Goal: Task Accomplishment & Management: Use online tool/utility

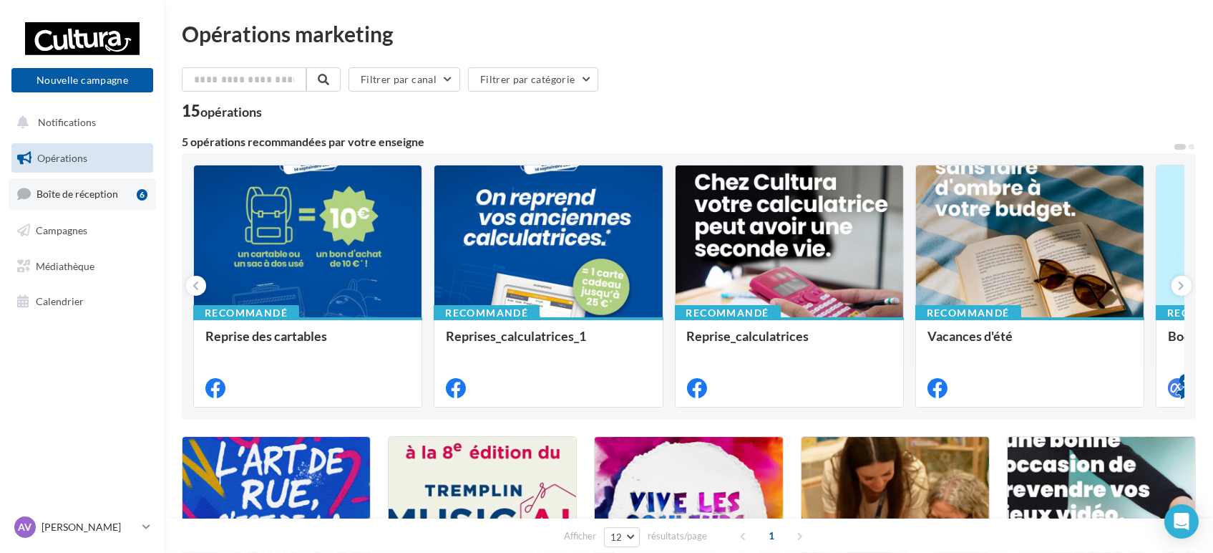
click at [82, 193] on span "Boîte de réception" at bounding box center [78, 194] width 82 height 12
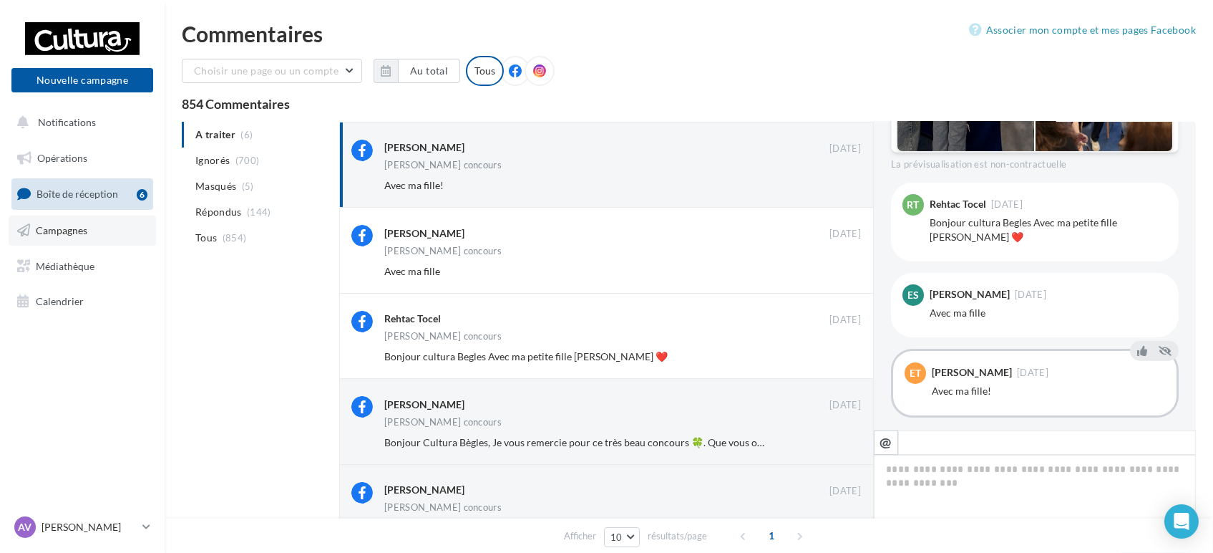
click at [77, 239] on link "Campagnes" at bounding box center [82, 230] width 147 height 30
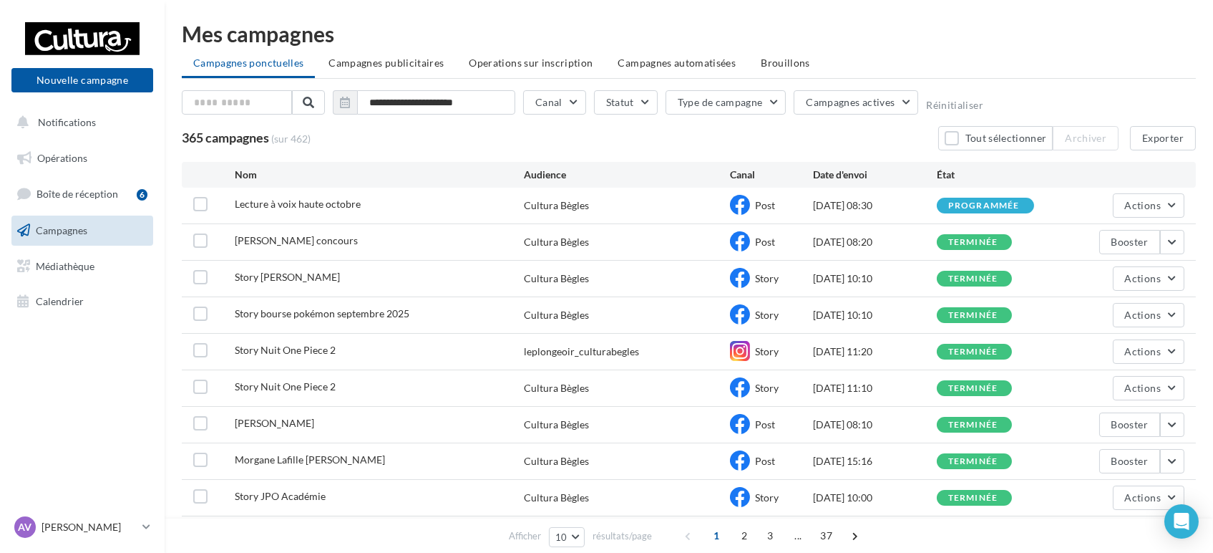
click at [291, 205] on span "Lecture à voix haute octobre" at bounding box center [298, 204] width 126 height 12
click at [1177, 198] on button "Actions" at bounding box center [1149, 205] width 72 height 24
click at [1088, 243] on button "Voir les résultats" at bounding box center [1112, 238] width 143 height 37
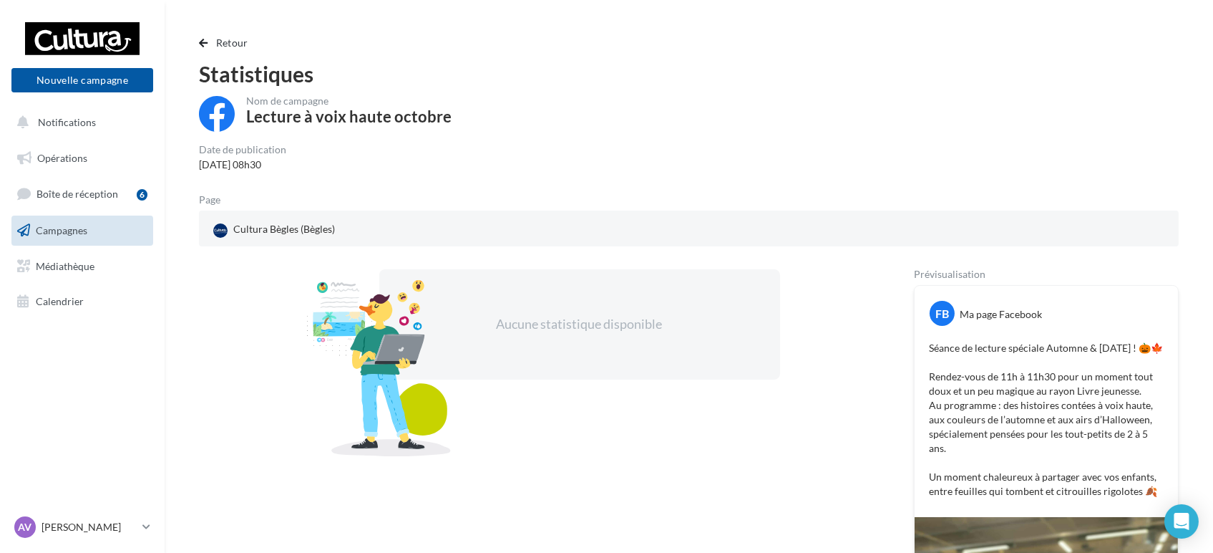
click at [1147, 517] on div "FB Ma page Facebook Séance de lecture spéciale Automne & Halloween ! 🎃🍁 Rendez-…" at bounding box center [1046, 401] width 263 height 231
click at [1143, 498] on p "Séance de lecture spéciale Automne & Halloween ! 🎃🍁 Rendez-vous de 11h à 11h30 …" at bounding box center [1046, 419] width 235 height 157
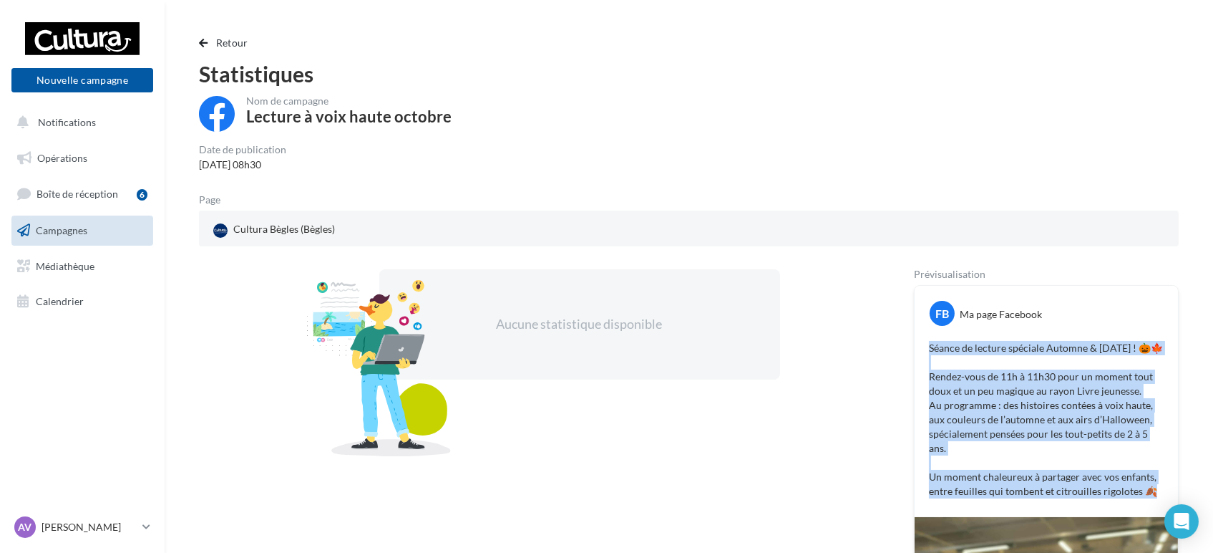
drag, startPoint x: 1143, startPoint y: 503, endPoint x: 924, endPoint y: 338, distance: 274.4
click at [924, 338] on div "Séance de lecture spéciale Automne & Halloween ! 🎃🍁 Rendez-vous de 11h à 11h30 …" at bounding box center [1046, 419] width 256 height 165
copy p "Séance de lecture spéciale Automne & Halloween ! 🎃🍁 Rendez-vous de 11h à 11h30 …"
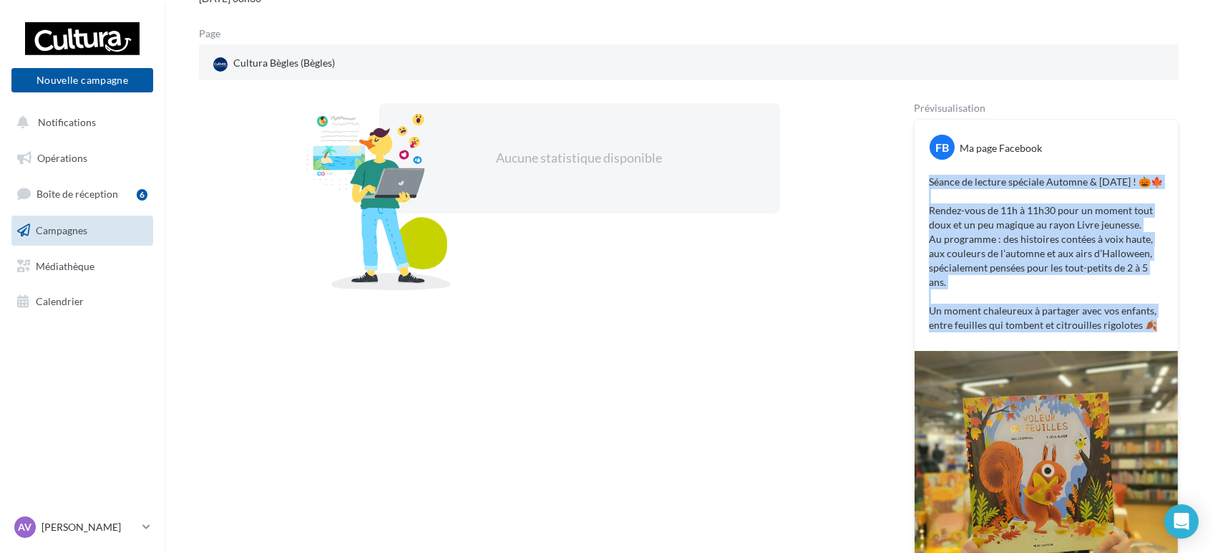
scroll to position [170, 0]
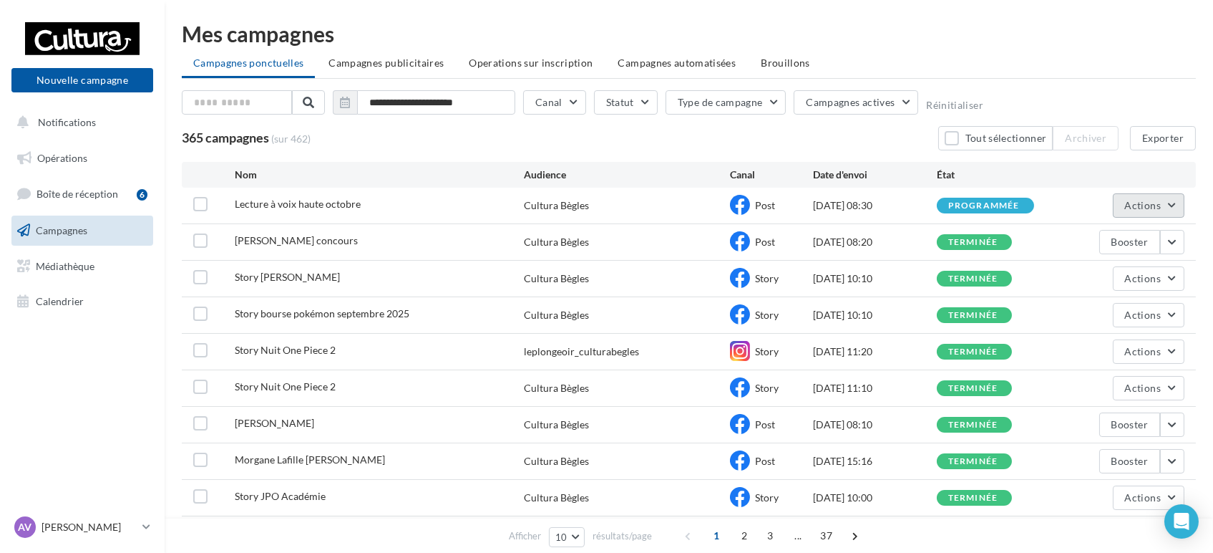
click at [1172, 209] on button "Actions" at bounding box center [1149, 205] width 72 height 24
click at [1088, 318] on button "Dupliquer" at bounding box center [1112, 313] width 143 height 37
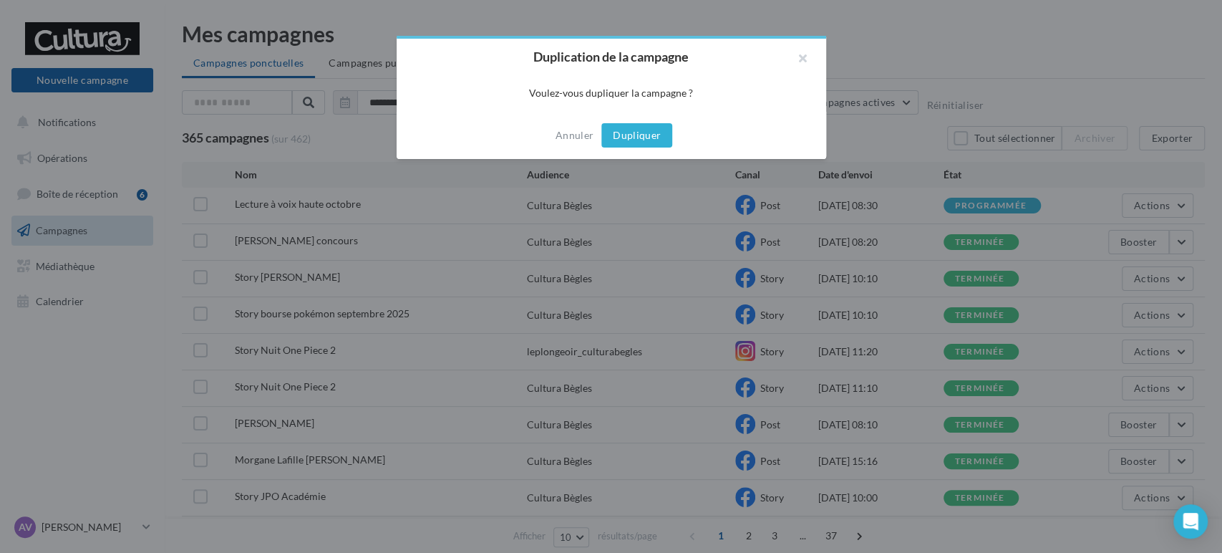
click at [616, 131] on button "Dupliquer" at bounding box center [636, 135] width 71 height 24
